Goal: Check status

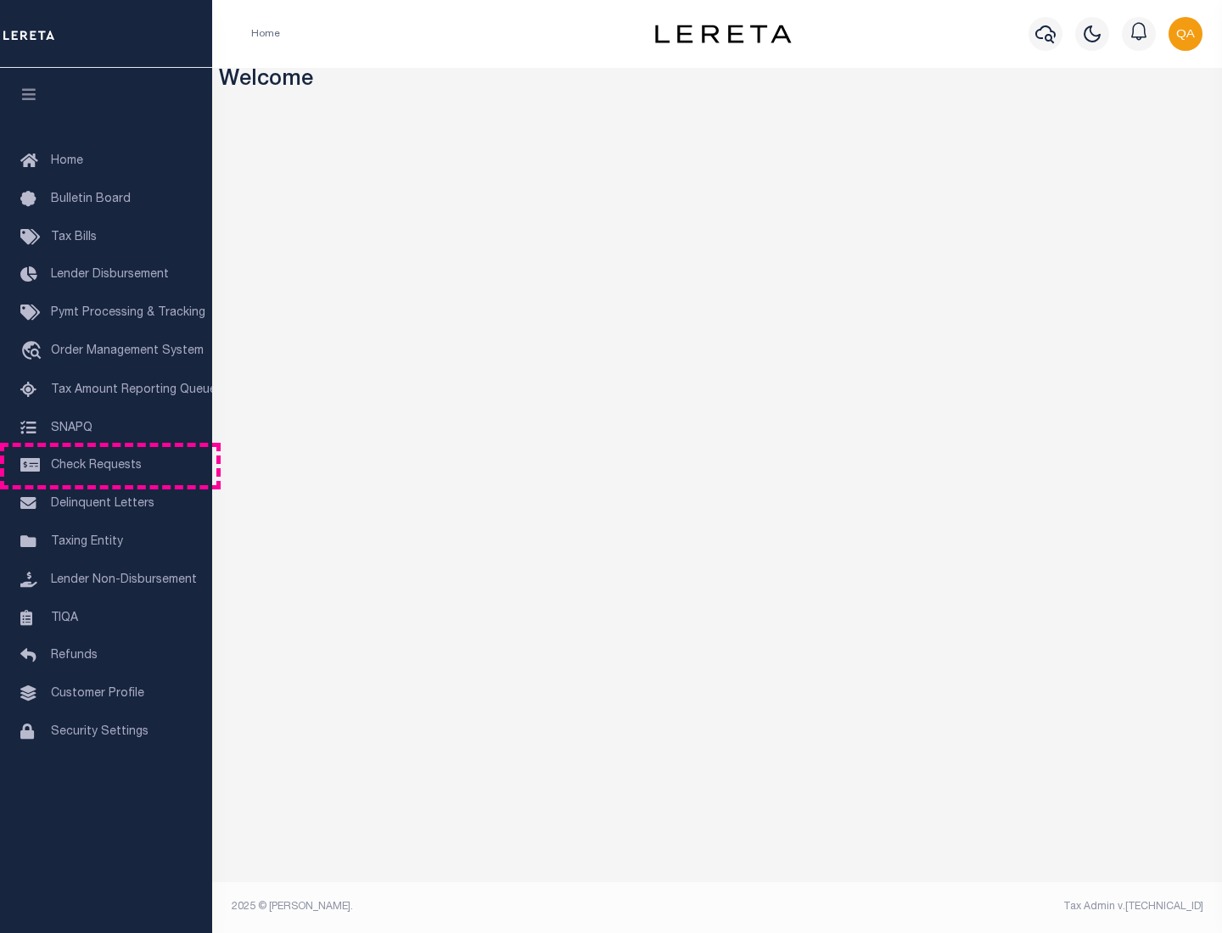
click at [106, 466] on span "Check Requests" at bounding box center [96, 466] width 91 height 12
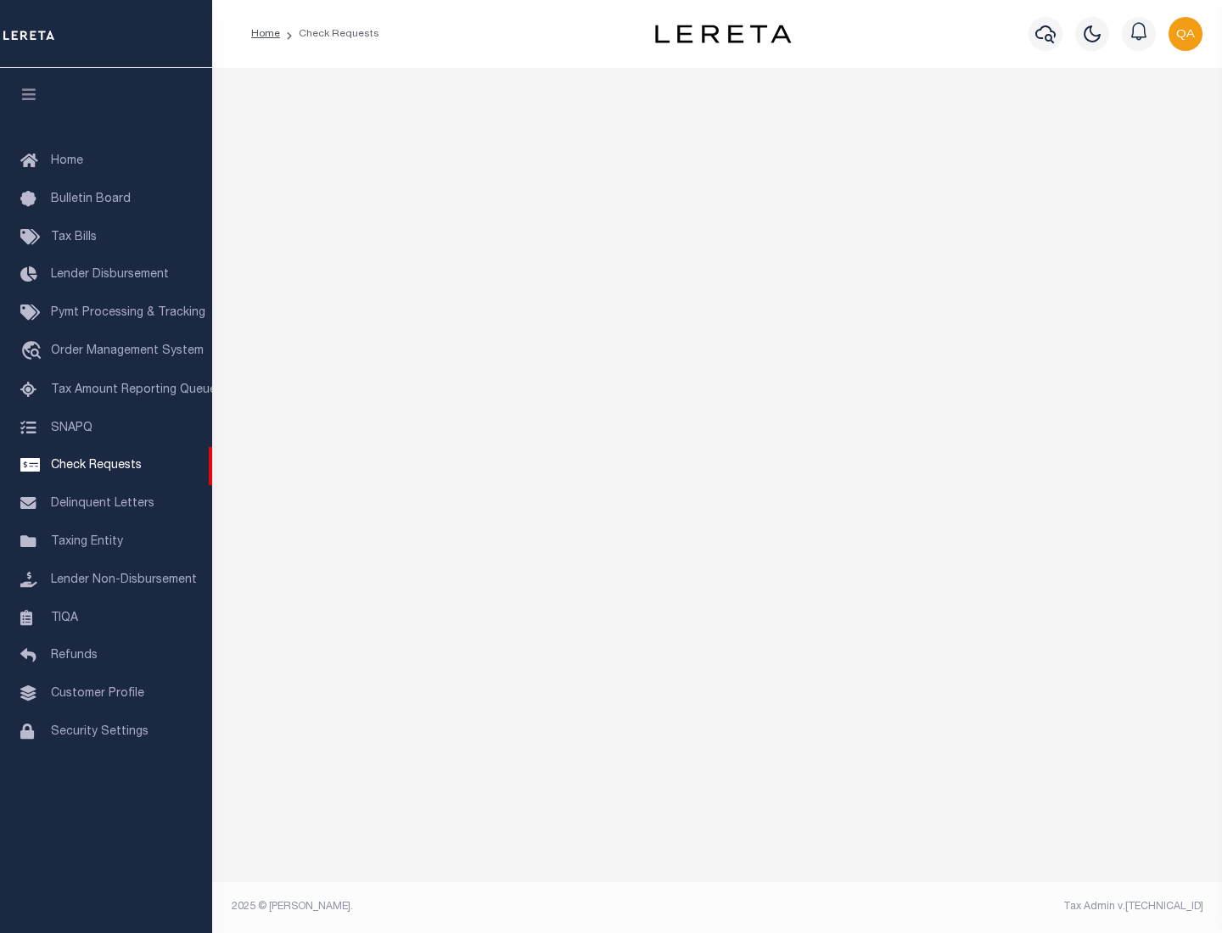
select select "50"
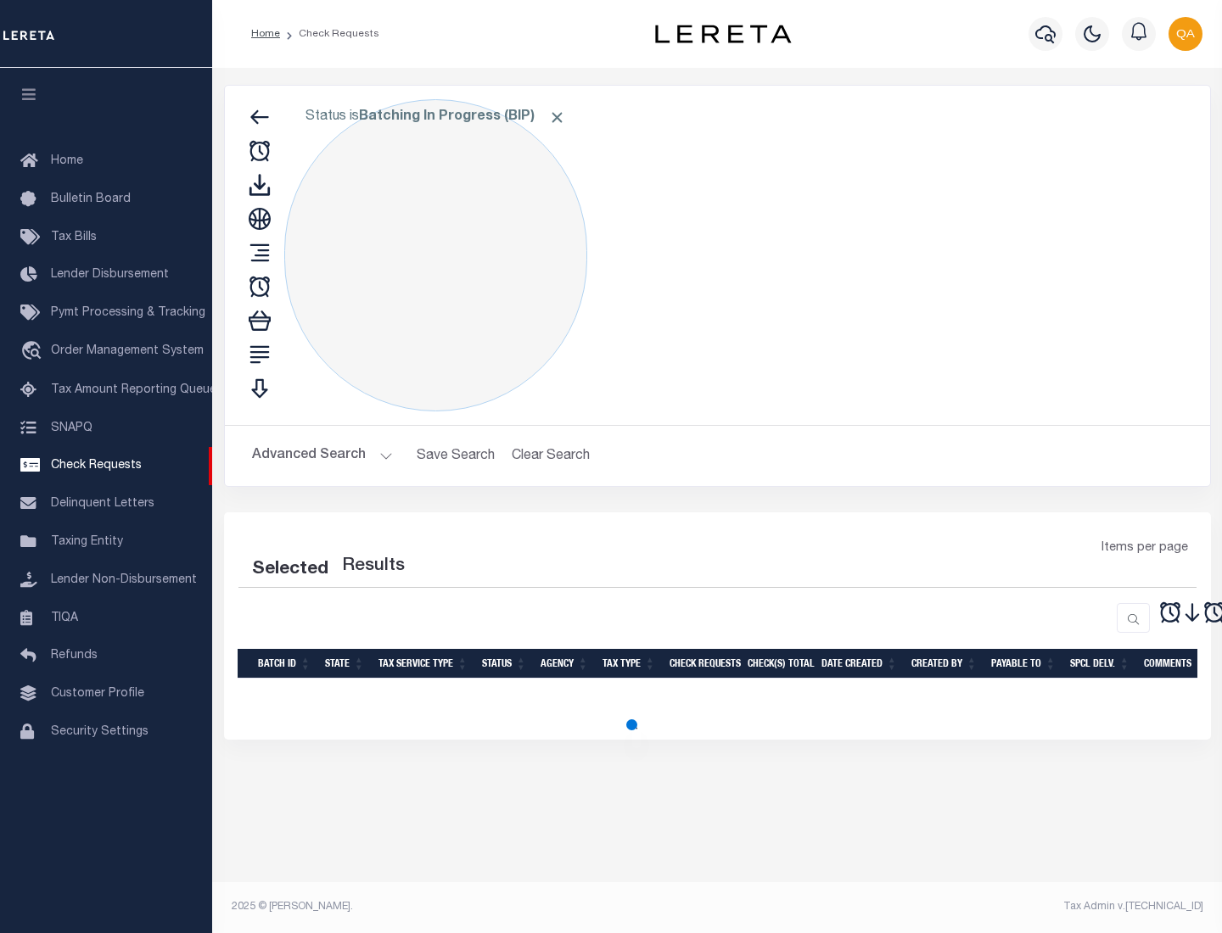
select select "50"
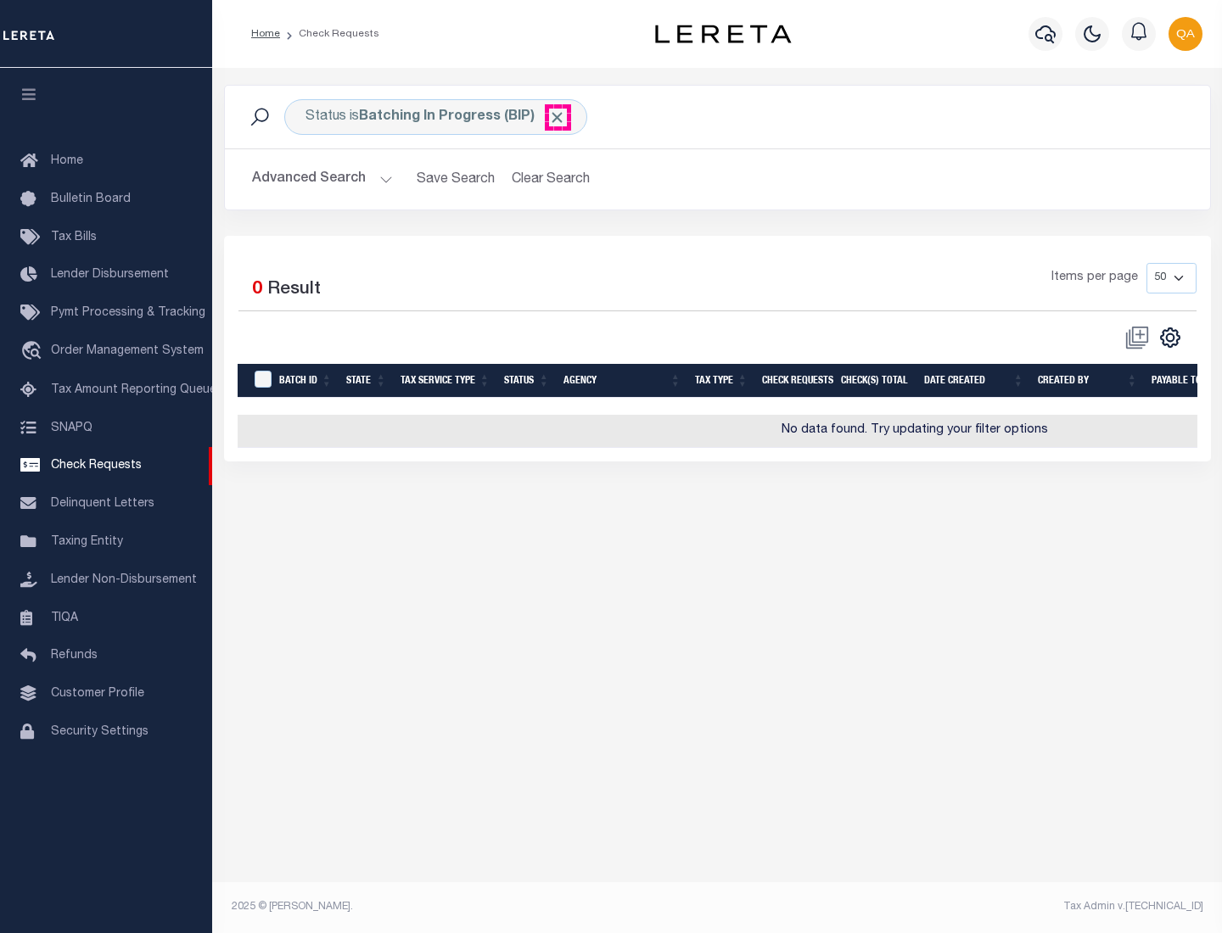
click at [557, 117] on span "Click to Remove" at bounding box center [557, 118] width 18 height 18
